Goal: Transaction & Acquisition: Purchase product/service

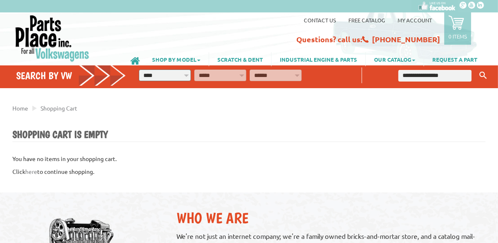
click at [184, 78] on select "**********" at bounding box center [165, 75] width 52 height 12
select select "*********"
click at [232, 78] on select "**********" at bounding box center [220, 75] width 52 height 12
click at [220, 72] on select "**********" at bounding box center [220, 75] width 52 height 12
select select "*********"
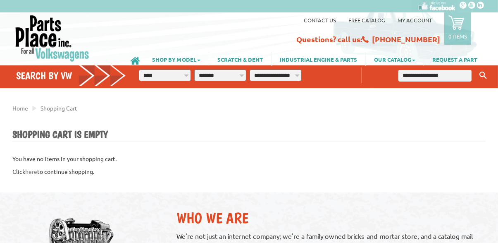
click at [286, 78] on select "**********" at bounding box center [276, 75] width 52 height 12
select select "*********"
click at [431, 77] on input "text" at bounding box center [434, 76] width 73 height 12
click at [470, 78] on input "******" at bounding box center [434, 76] width 73 height 12
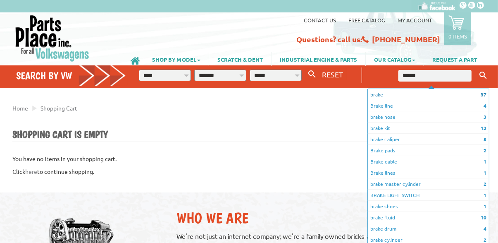
click at [399, 94] on li "37 brake" at bounding box center [428, 94] width 121 height 11
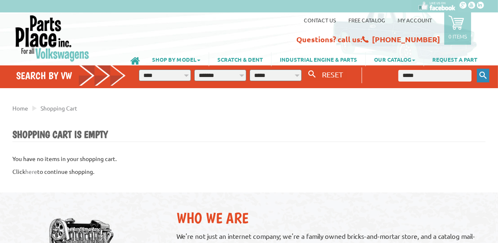
click at [486, 74] on icon "Keyword Search" at bounding box center [482, 74] width 7 height 7
click at [420, 76] on input "*****" at bounding box center [434, 76] width 73 height 12
type input "******"
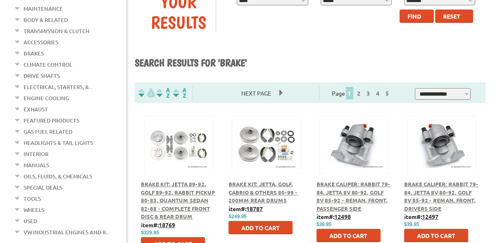
scroll to position [165, 0]
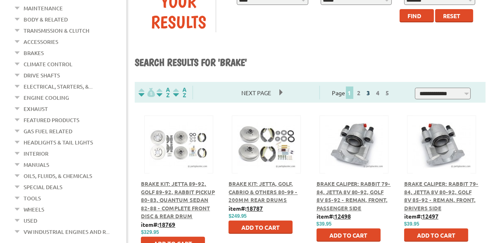
click at [372, 93] on link "3" at bounding box center [368, 92] width 7 height 7
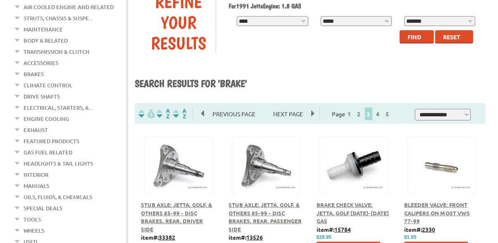
scroll to position [143, 0]
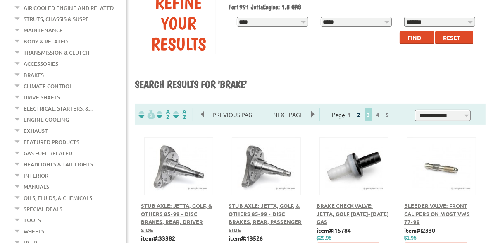
click at [363, 112] on link "2" at bounding box center [358, 114] width 7 height 7
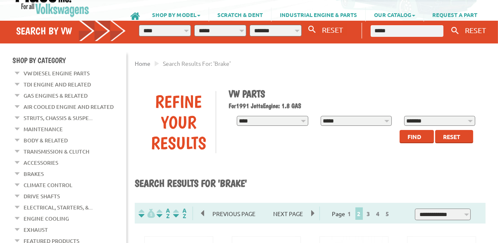
scroll to position [44, 0]
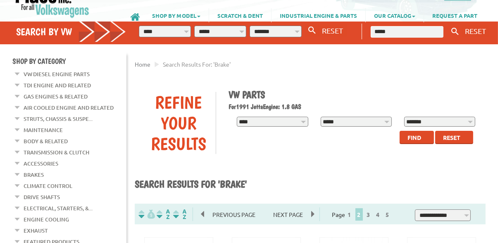
click at [39, 172] on link "Brakes" at bounding box center [34, 174] width 20 height 11
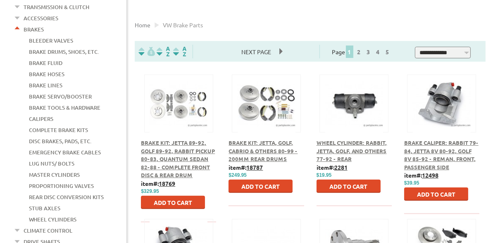
scroll to position [181, 0]
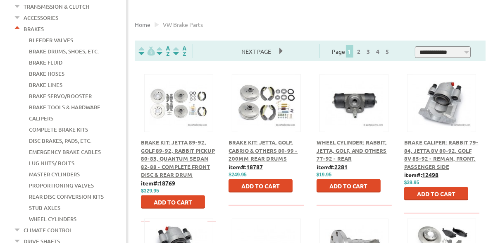
click at [78, 124] on link "Complete Brake Kits" at bounding box center [58, 129] width 59 height 11
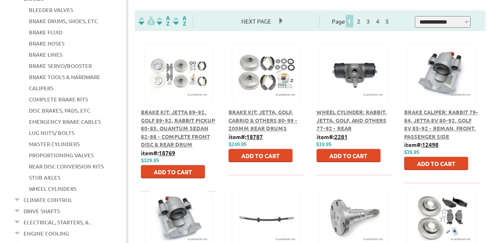
scroll to position [220, 0]
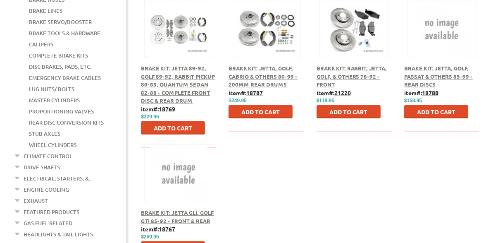
scroll to position [255, 0]
click at [444, 113] on span "Add to Cart" at bounding box center [436, 111] width 38 height 7
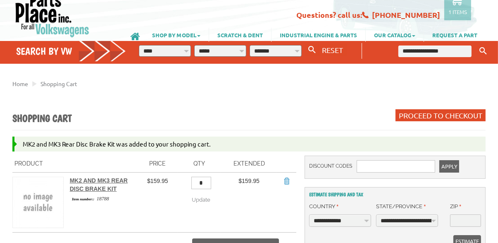
scroll to position [26, 0]
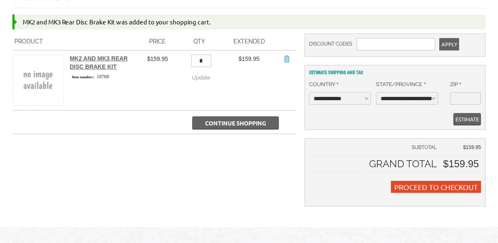
click at [257, 124] on span "Continue Shopping" at bounding box center [235, 122] width 61 height 7
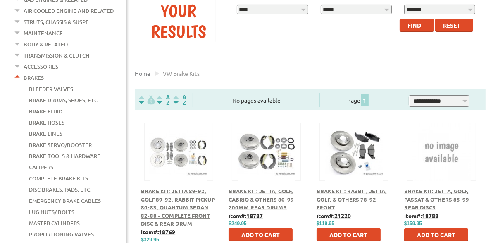
scroll to position [132, 0]
click at [51, 162] on link "Calipers" at bounding box center [41, 167] width 24 height 11
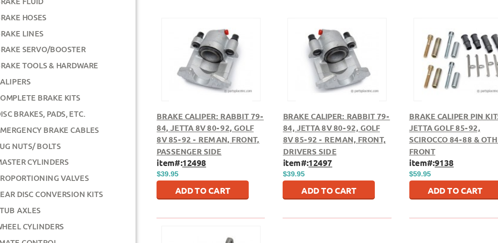
scroll to position [230, 0]
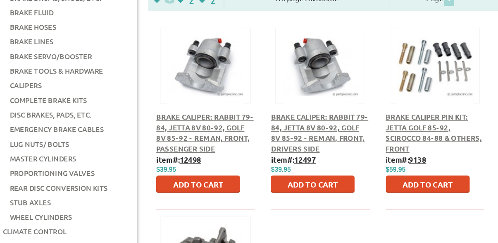
click at [183, 141] on span "Add to Cart" at bounding box center [173, 143] width 38 height 7
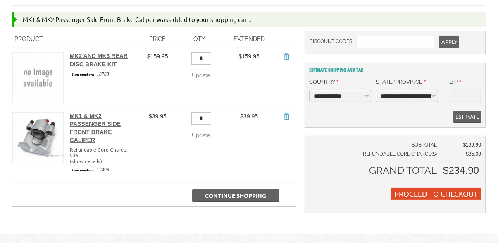
scroll to position [150, 0]
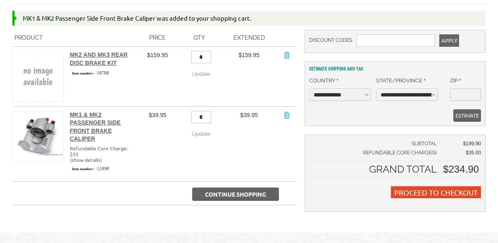
click at [265, 191] on span "Continue Shopping" at bounding box center [235, 193] width 61 height 7
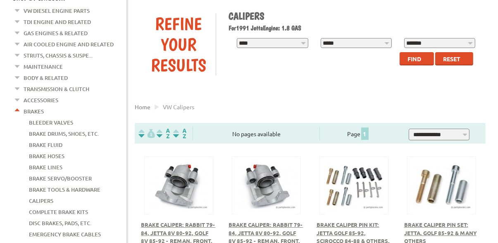
scroll to position [99, 0]
click at [79, 206] on link "Complete Brake Kits" at bounding box center [58, 211] width 59 height 11
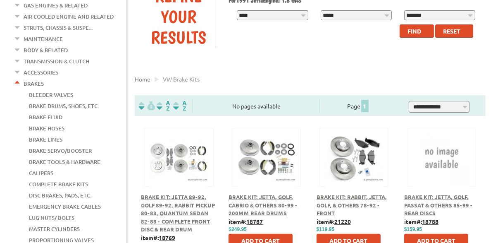
scroll to position [127, 0]
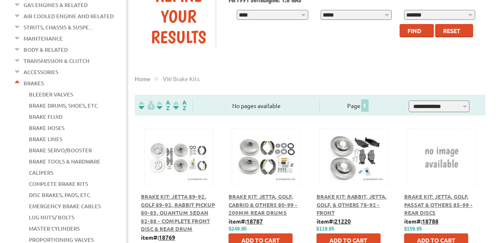
click at [444, 201] on span "Brake Kit: Jetta, Golf, Passat & Others 85-99 - Rear Discs" at bounding box center [438, 204] width 69 height 23
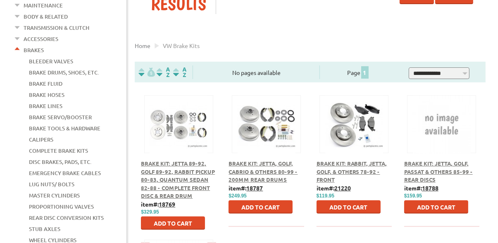
scroll to position [166, 0]
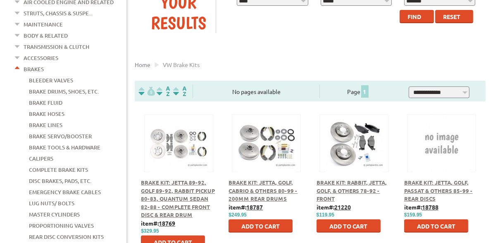
scroll to position [142, 0]
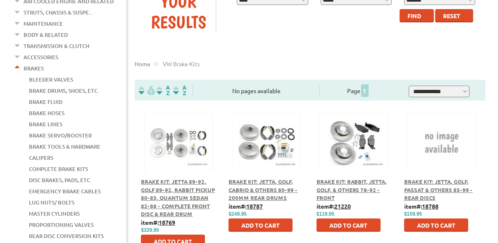
click at [69, 174] on link "Disc Brakes, Pads, Etc." at bounding box center [60, 179] width 62 height 11
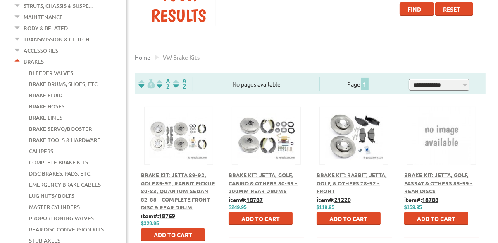
scroll to position [181, 0]
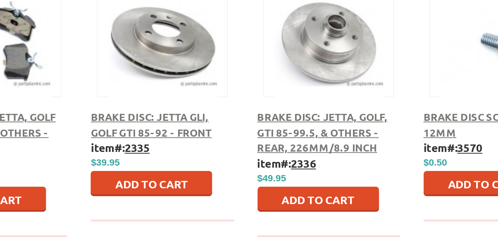
scroll to position [322, 0]
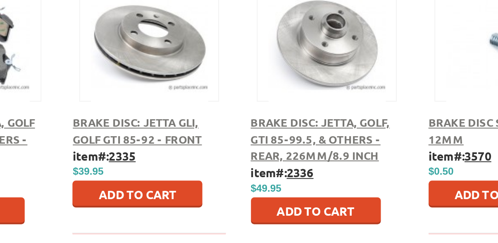
click at [359, 189] on span "Add to Cart" at bounding box center [348, 188] width 38 height 7
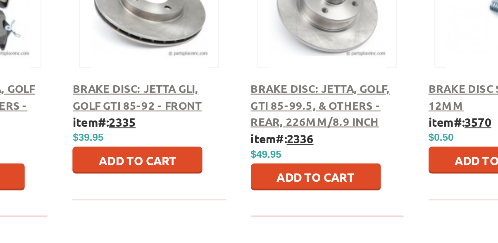
scroll to position [324, 0]
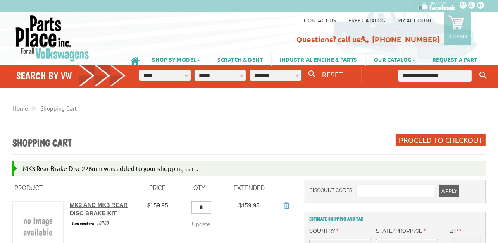
click at [455, 25] on icon at bounding box center [456, 22] width 16 height 16
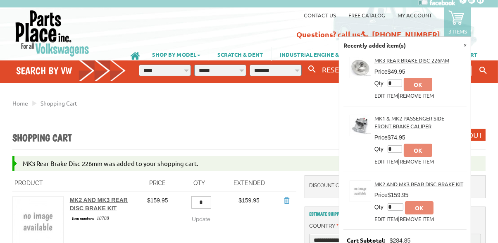
scroll to position [5, 0]
click at [425, 216] on link "Remove Item" at bounding box center [417, 218] width 34 height 7
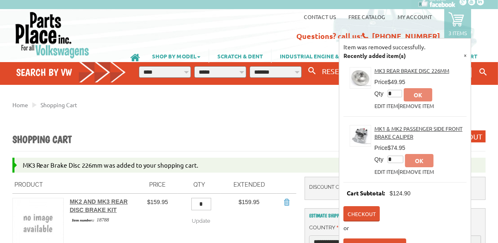
scroll to position [3, 0]
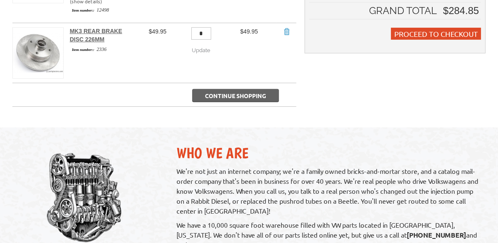
click at [252, 101] on button "Continue Shopping" at bounding box center [235, 95] width 87 height 13
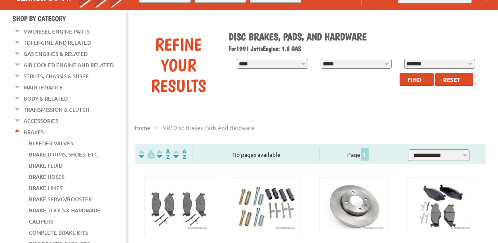
scroll to position [79, 0]
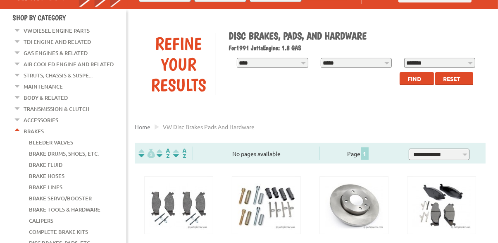
click at [48, 215] on link "Calipers" at bounding box center [41, 220] width 24 height 11
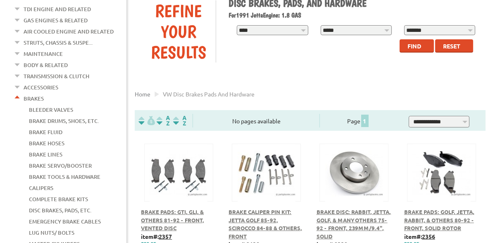
scroll to position [118, 0]
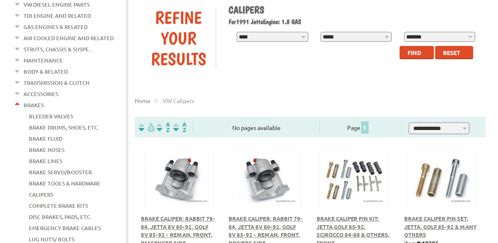
scroll to position [131, 0]
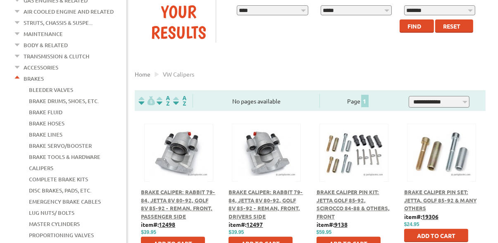
click at [72, 185] on link "Disc Brakes, Pads, Etc." at bounding box center [60, 190] width 62 height 11
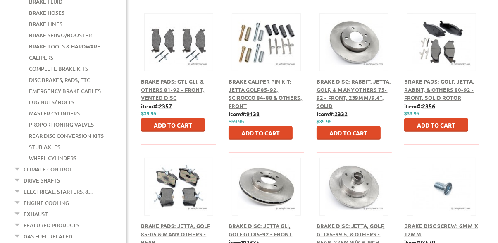
scroll to position [220, 0]
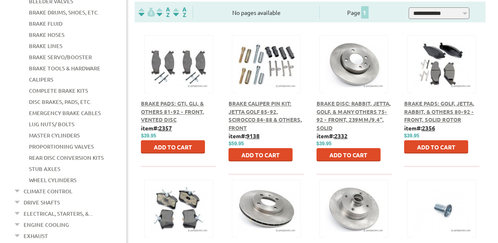
click at [48, 74] on link "Calipers" at bounding box center [41, 79] width 24 height 11
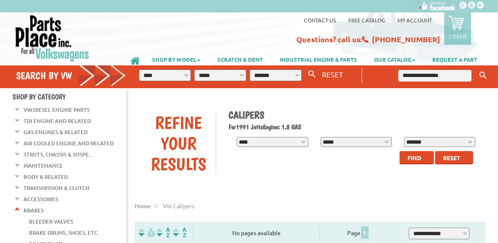
click at [460, 26] on icon at bounding box center [456, 22] width 16 height 16
